Goal: Information Seeking & Learning: Learn about a topic

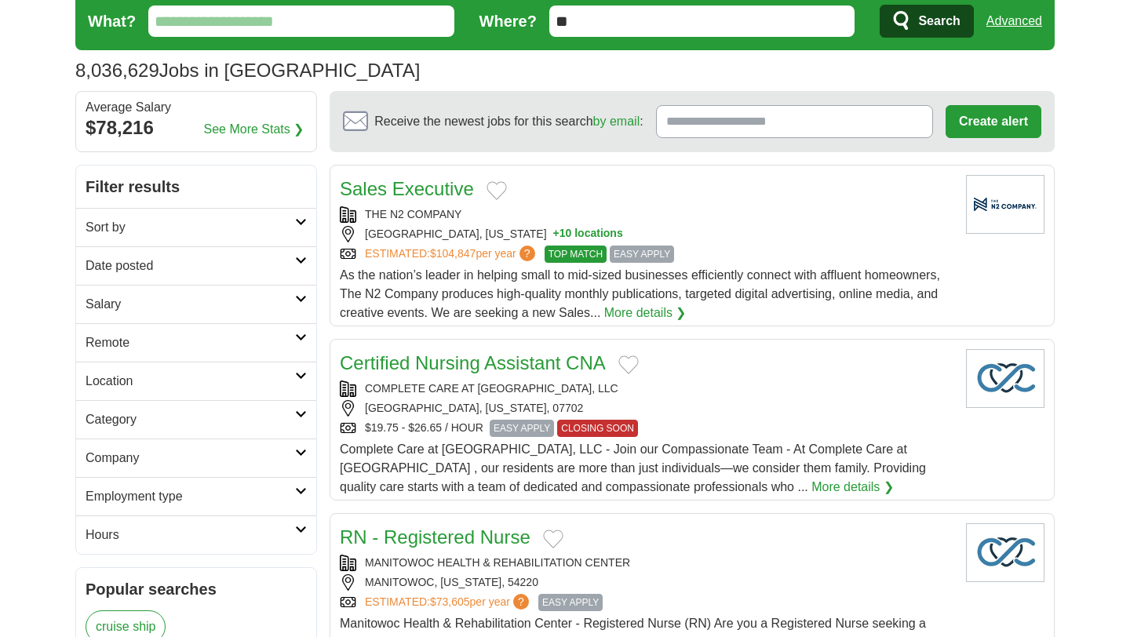
scroll to position [52, 0]
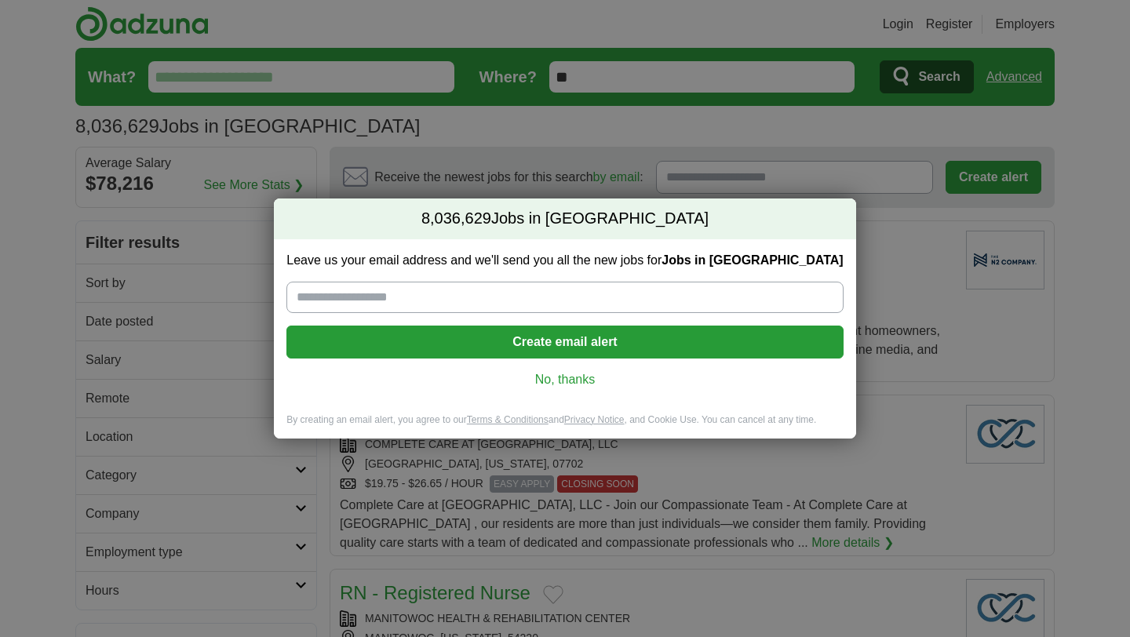
click at [562, 378] on link "No, thanks" at bounding box center [564, 379] width 531 height 17
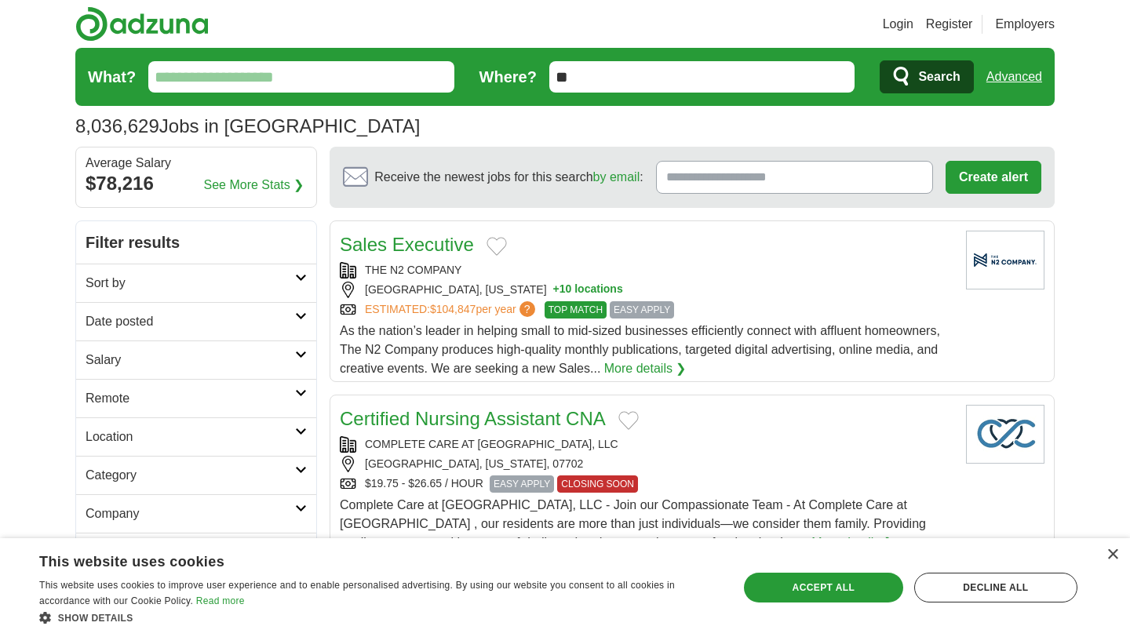
click at [307, 274] on link "Sort by" at bounding box center [196, 283] width 240 height 38
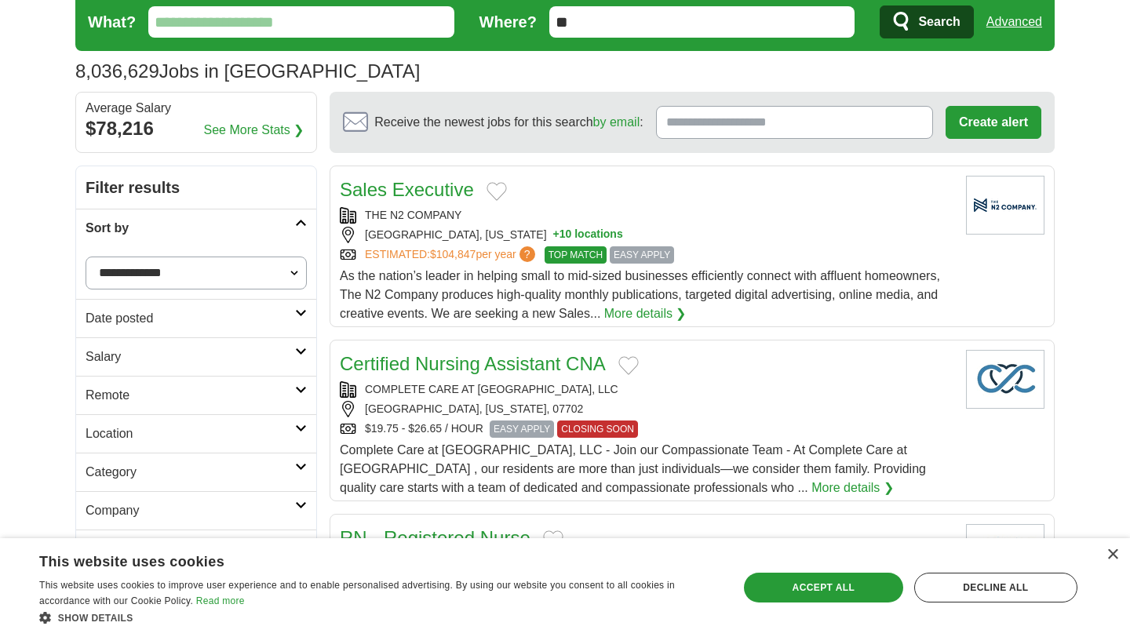
scroll to position [65, 0]
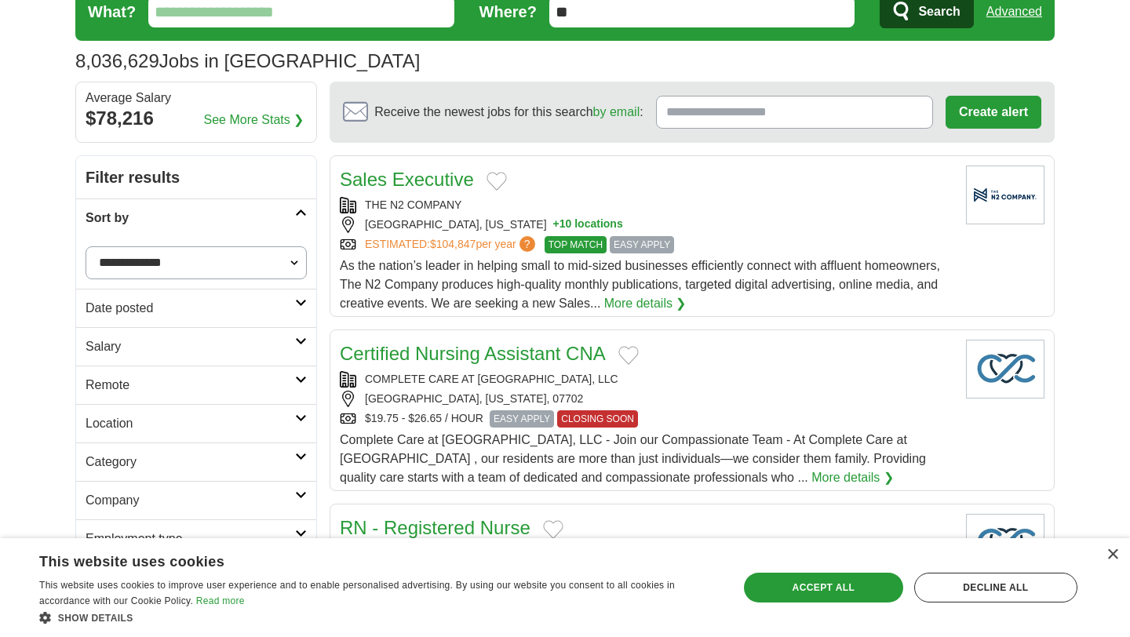
click at [300, 389] on link "Remote" at bounding box center [196, 385] width 240 height 38
click at [136, 423] on link "Remote jobs" at bounding box center [120, 422] width 71 height 13
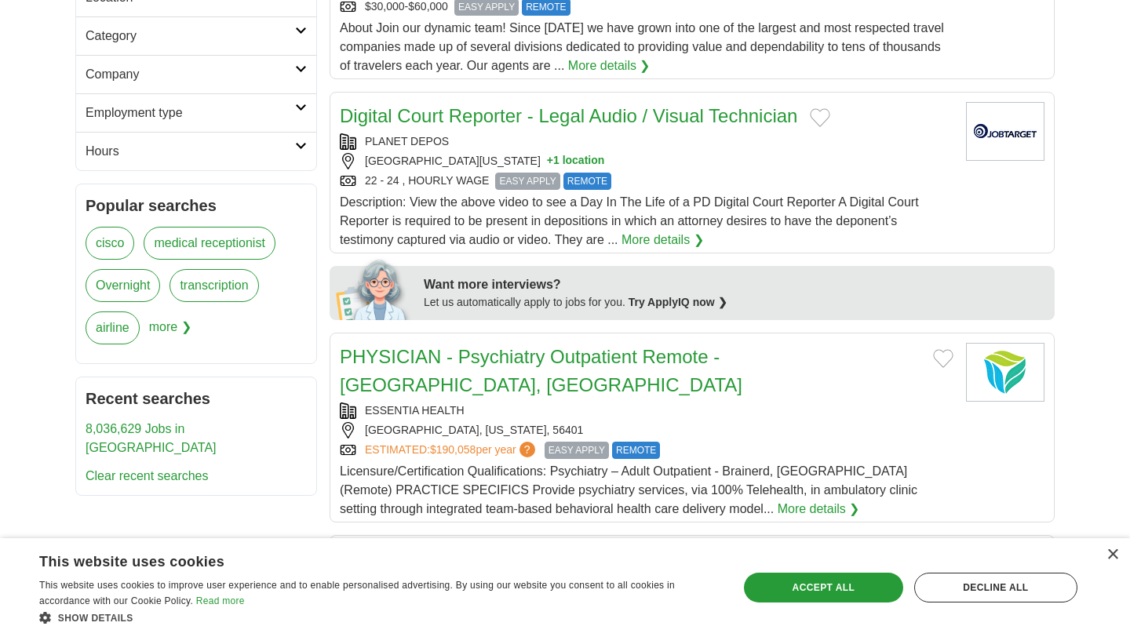
scroll to position [464, 0]
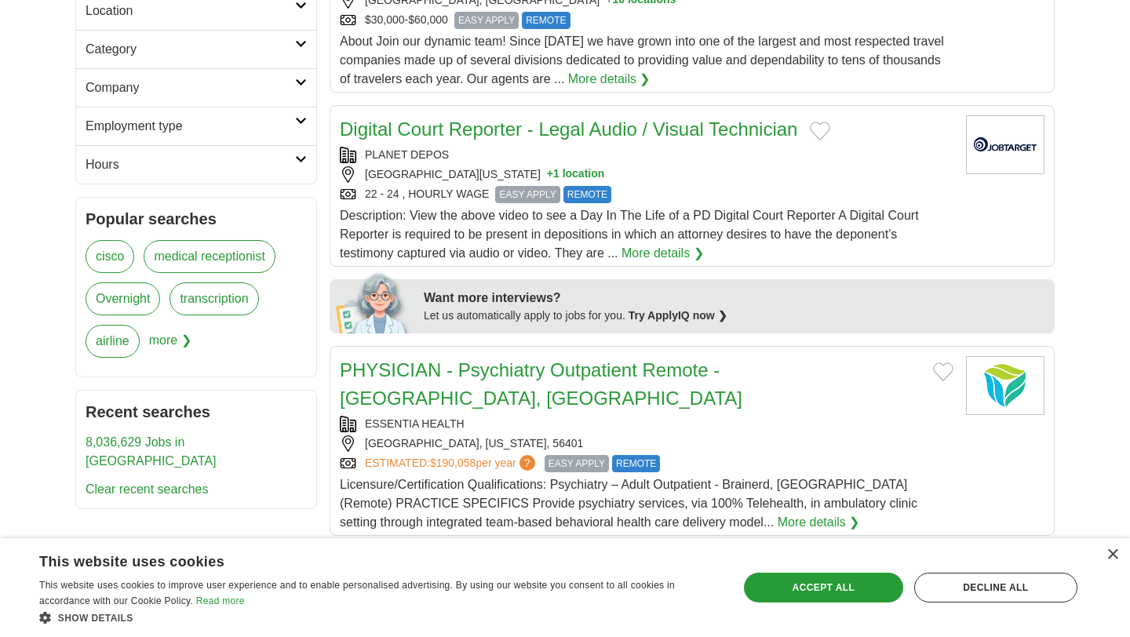
click at [301, 159] on icon at bounding box center [301, 159] width 12 height 8
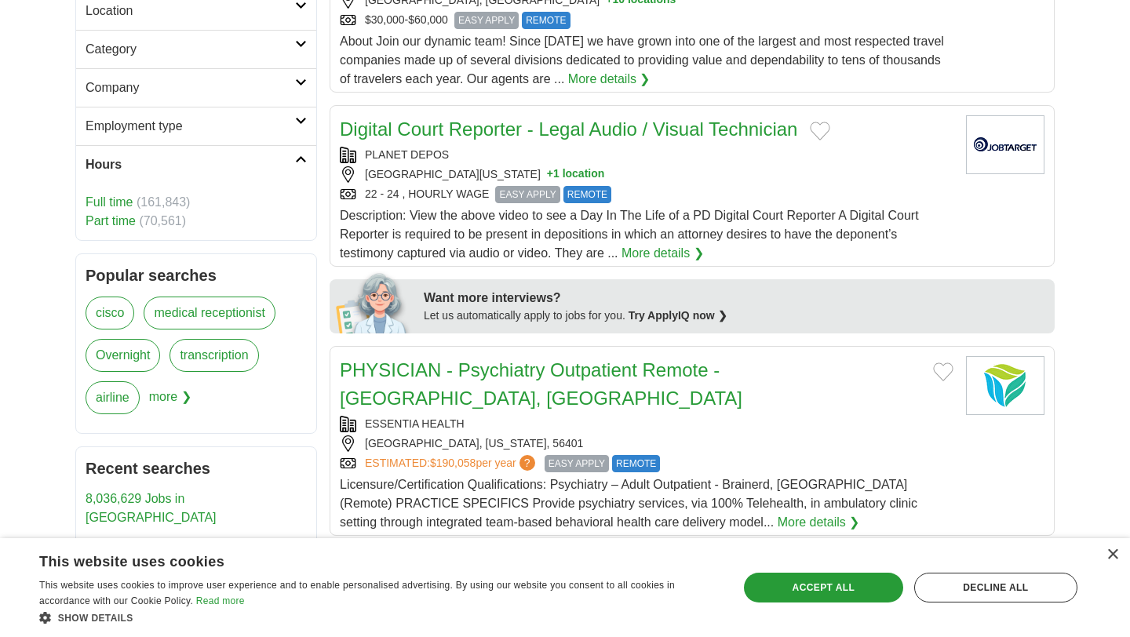
click at [140, 355] on link "Overnight" at bounding box center [122, 355] width 75 height 33
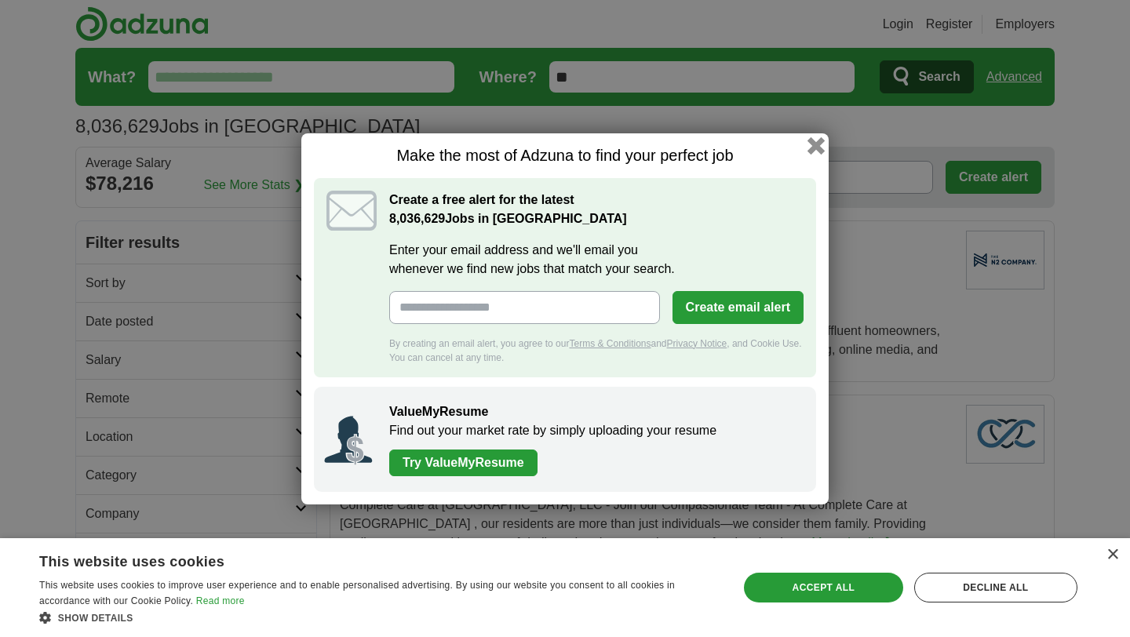
click at [815, 148] on button "button" at bounding box center [815, 144] width 17 height 17
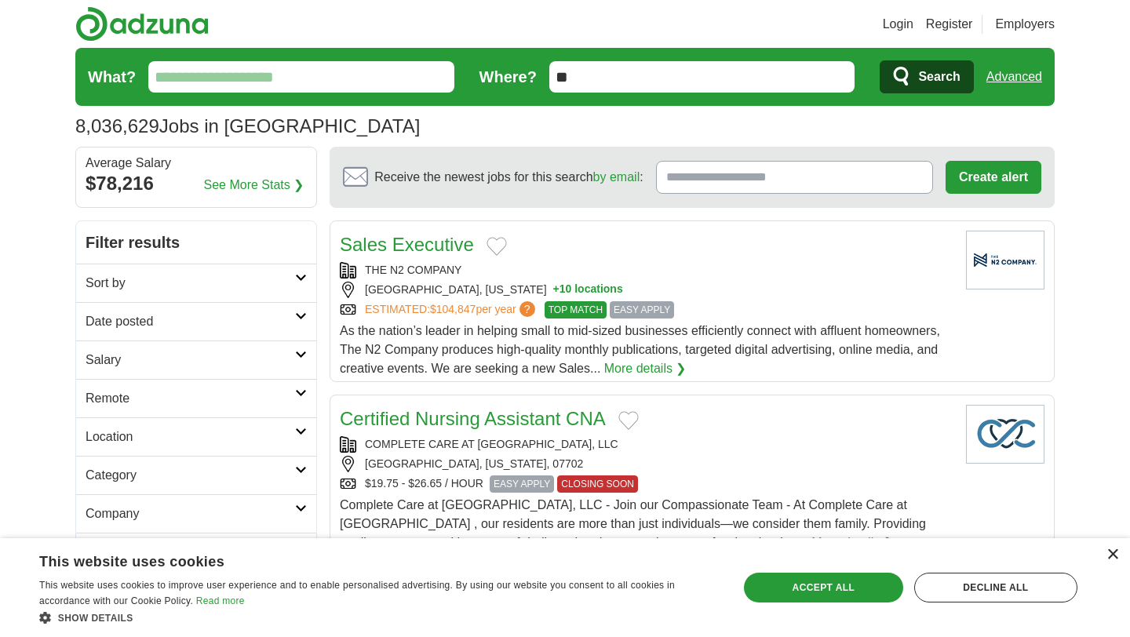
click at [1108, 555] on div "×" at bounding box center [1112, 555] width 12 height 12
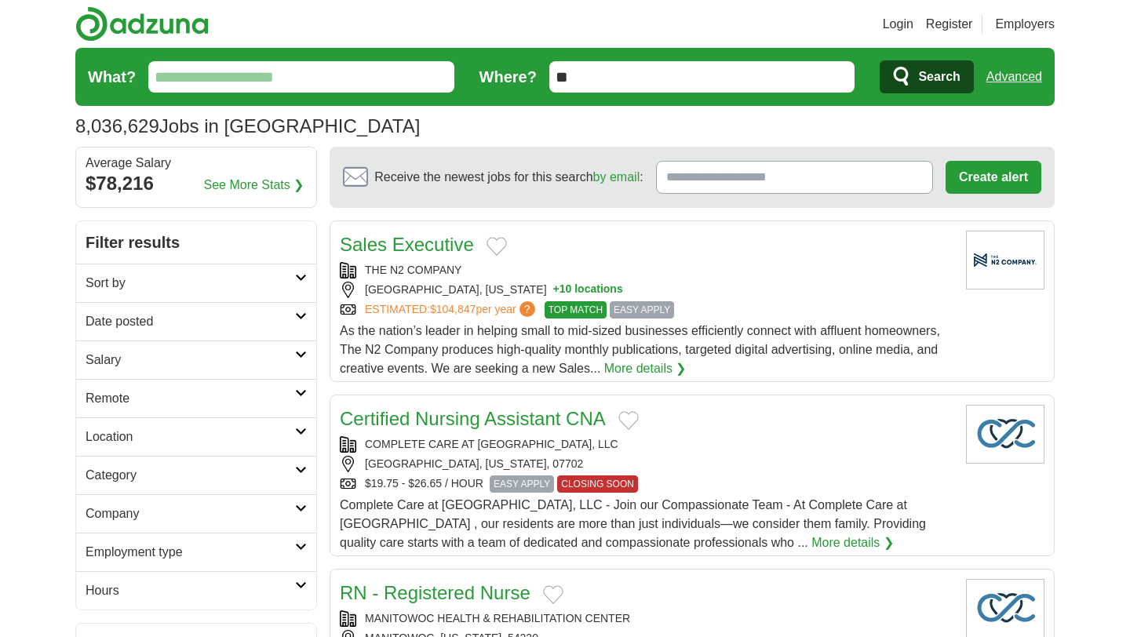
click at [349, 71] on input "What?" at bounding box center [301, 76] width 306 height 31
paste input "**********"
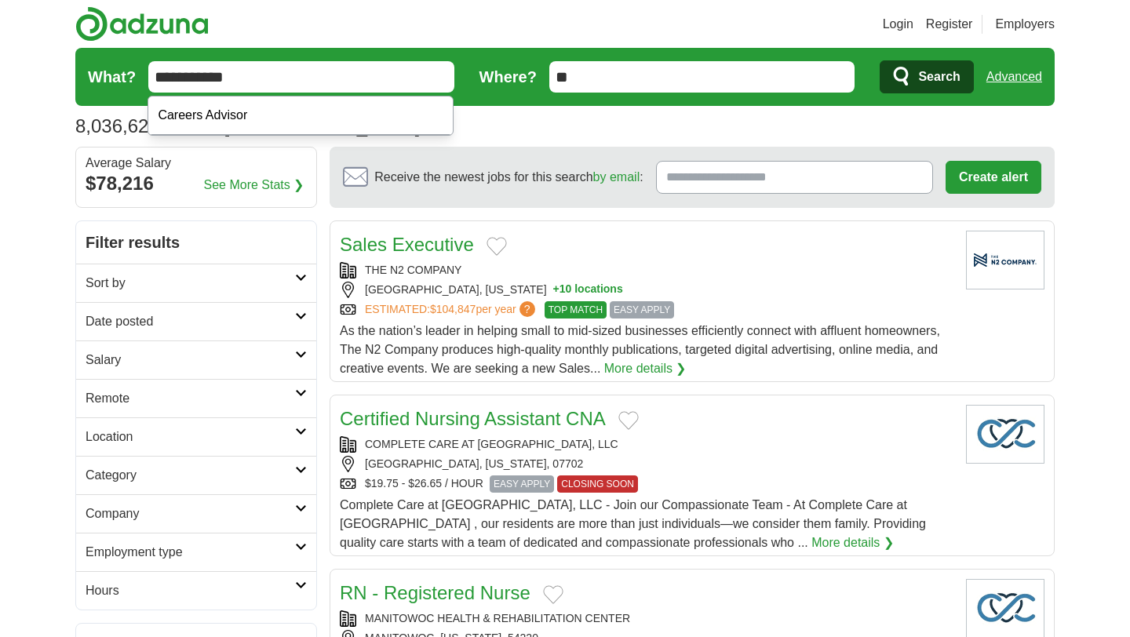
type input "**********"
click at [879, 60] on button "Search" at bounding box center [925, 76] width 93 height 33
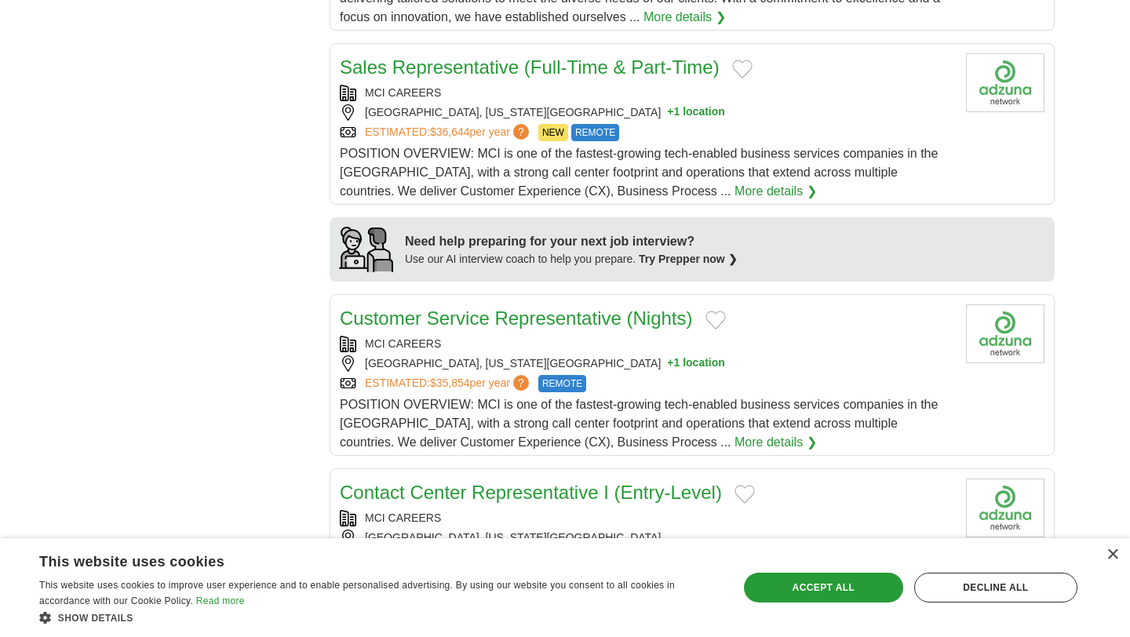
scroll to position [1119, 0]
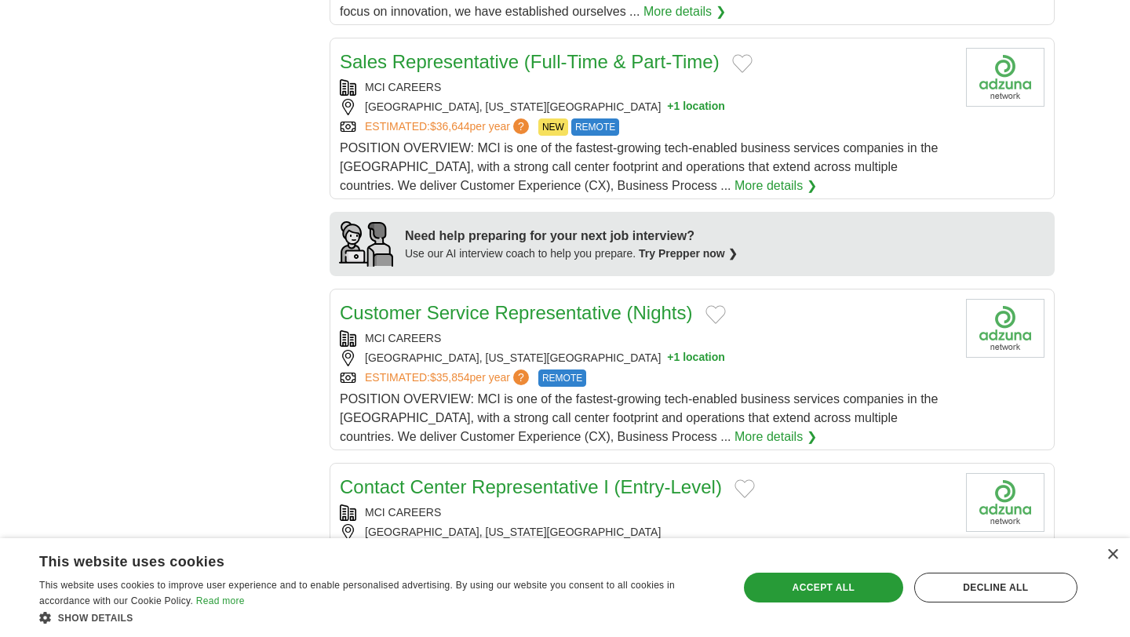
click at [734, 433] on link "More details ❯" at bounding box center [775, 436] width 82 height 19
